Goal: Task Accomplishment & Management: Use online tool/utility

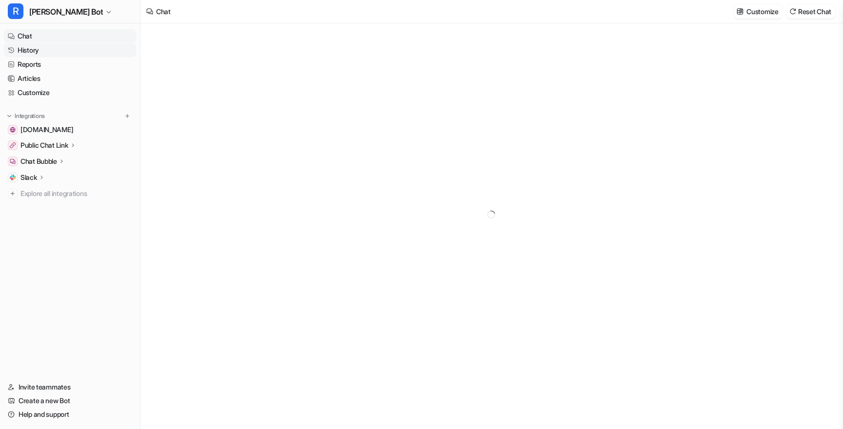
type textarea "**********"
click at [50, 146] on p "Public Chat Link" at bounding box center [44, 146] width 48 height 10
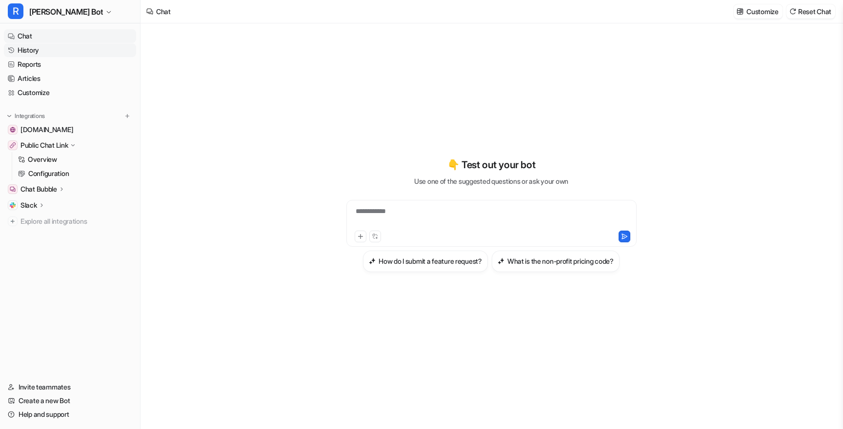
click at [39, 51] on link "History" at bounding box center [70, 50] width 132 height 14
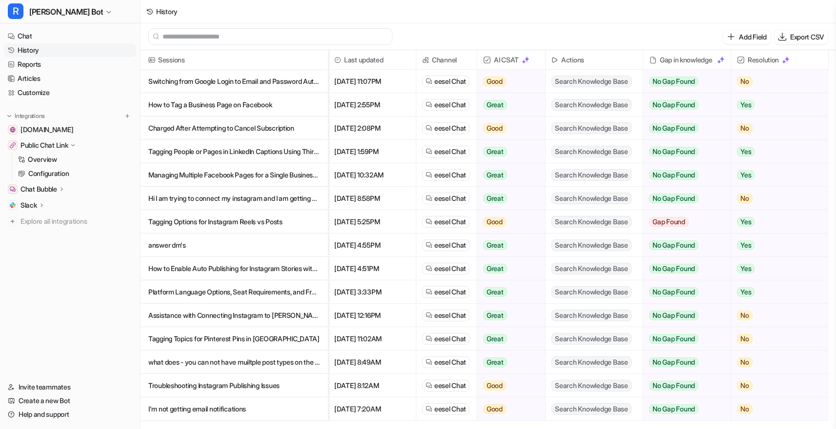
click at [280, 84] on p "Switching from Google Login to Email and Password Authentication" at bounding box center [234, 81] width 172 height 23
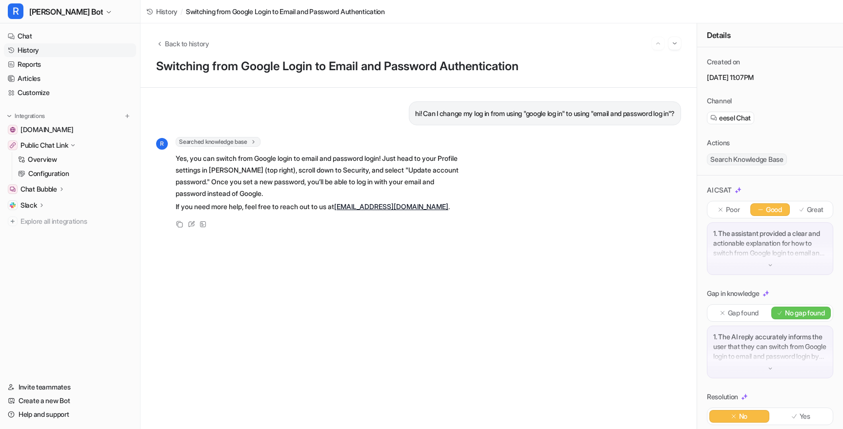
click at [280, 198] on p "Yes, you can switch from Google login to email and password login! Just head to…" at bounding box center [318, 176] width 285 height 47
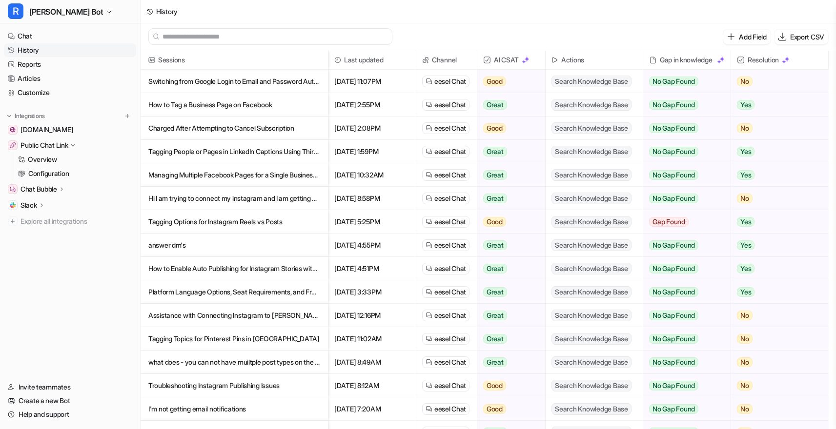
click at [231, 110] on p "How to Tag a Business Page on Facebook" at bounding box center [234, 104] width 172 height 23
click at [230, 131] on p "Charged After Attempting to Cancel Subscription" at bounding box center [234, 128] width 172 height 23
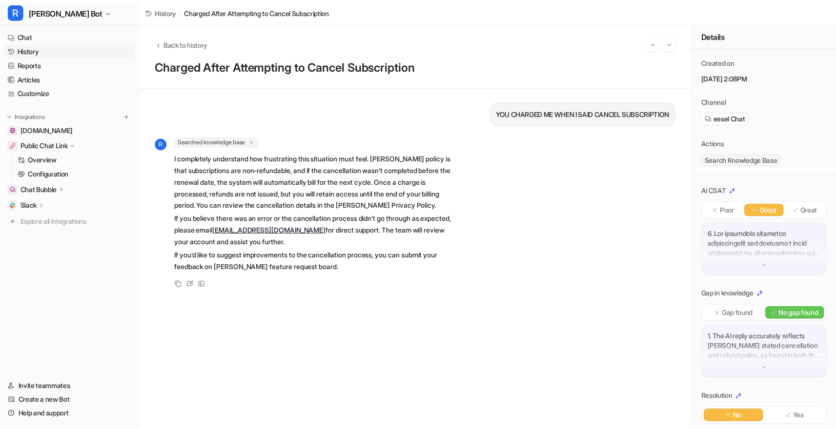
scroll to position [73, 0]
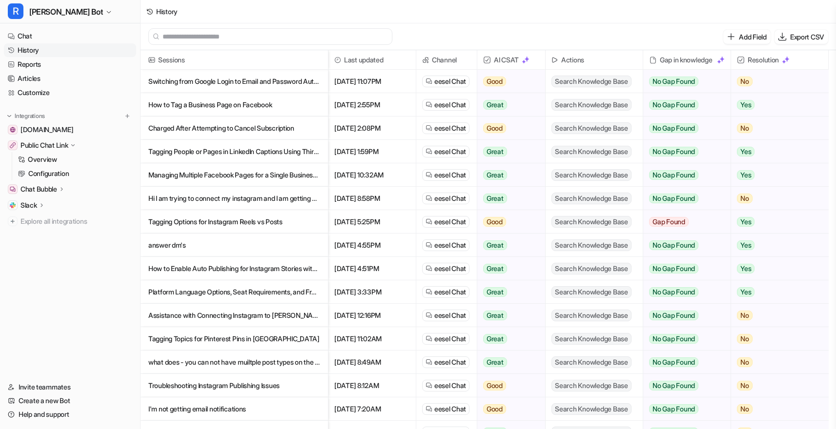
click at [55, 144] on p "Public Chat Link" at bounding box center [44, 146] width 48 height 10
click at [63, 171] on p "Configuration" at bounding box center [48, 174] width 41 height 10
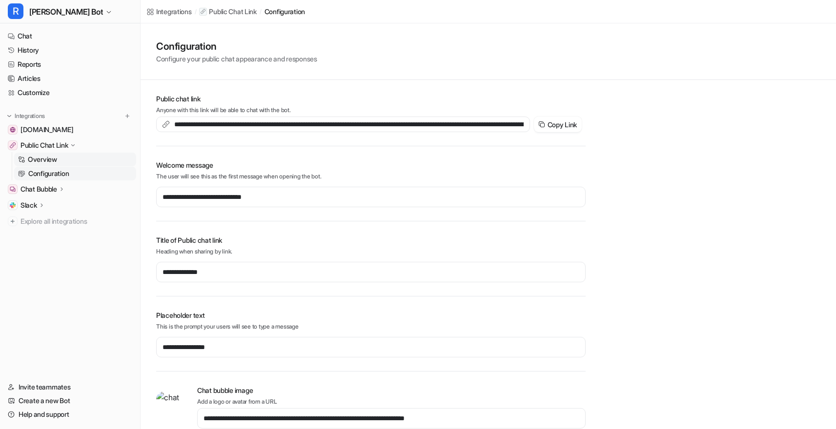
click at [45, 166] on link "Overview" at bounding box center [75, 160] width 122 height 14
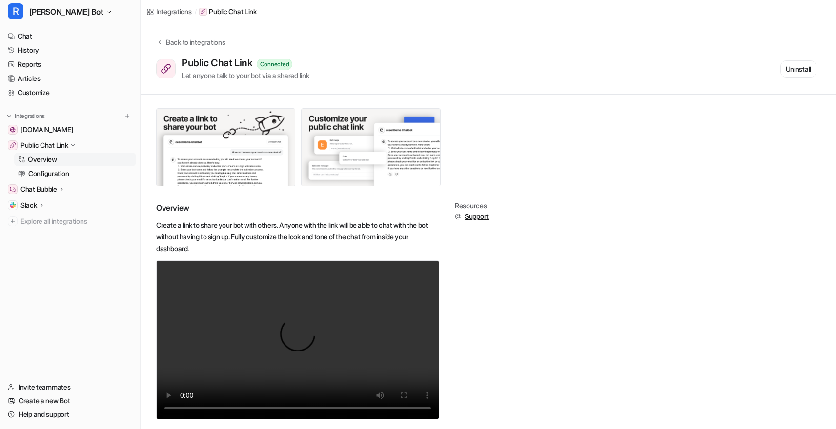
scroll to position [16, 0]
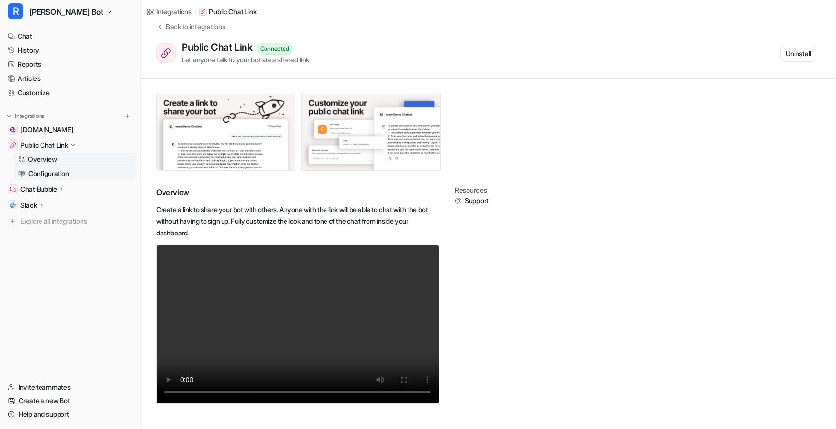
click at [105, 176] on link "Configuration" at bounding box center [75, 174] width 122 height 14
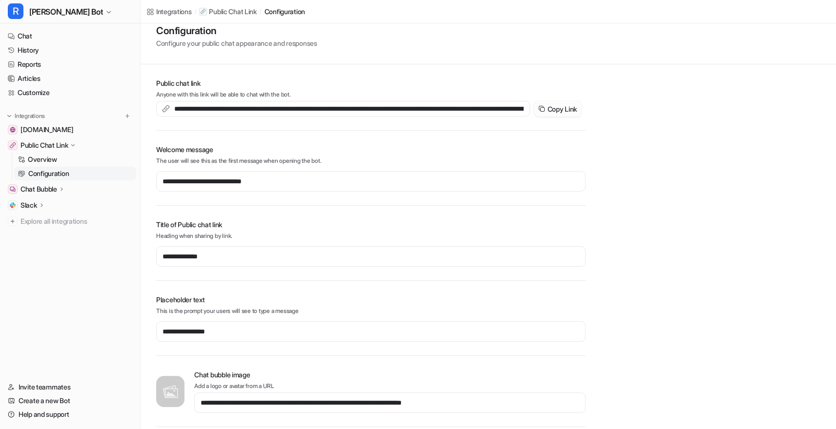
click at [568, 105] on button "Copy Link" at bounding box center [558, 109] width 48 height 16
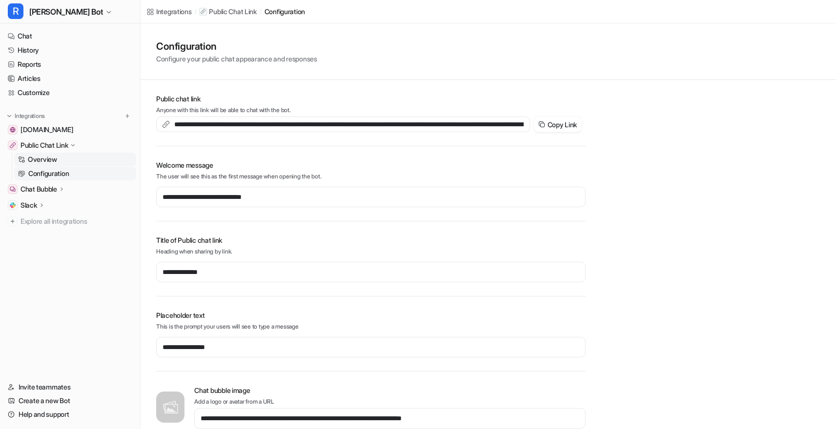
click at [78, 161] on link "Overview" at bounding box center [75, 160] width 122 height 14
